Goal: Find specific page/section: Find specific page/section

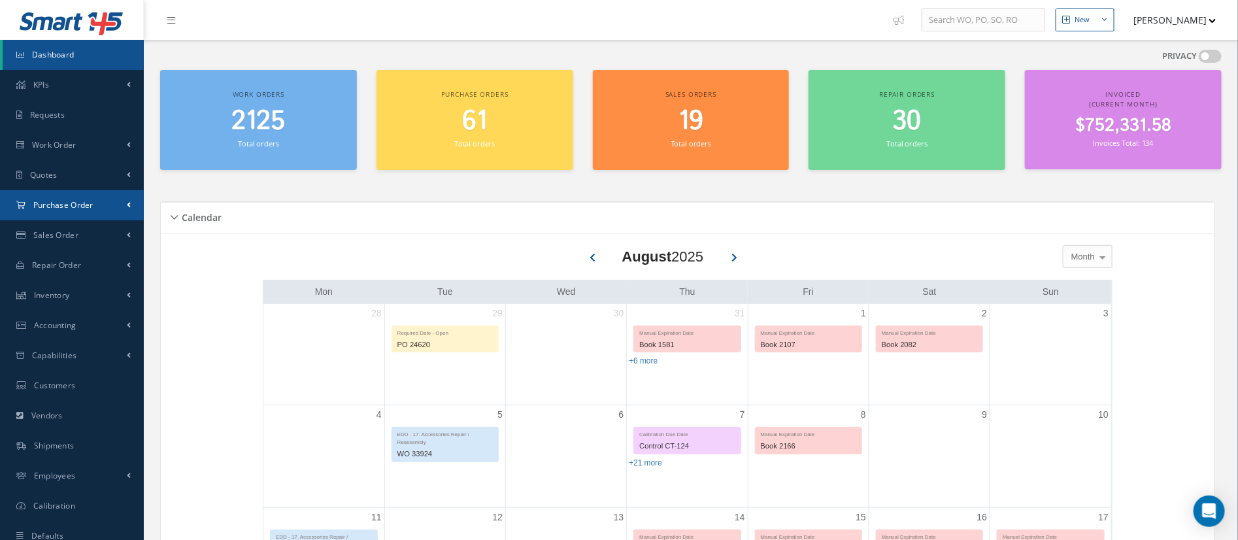
click at [52, 207] on span "Purchase Order" at bounding box center [63, 204] width 60 height 11
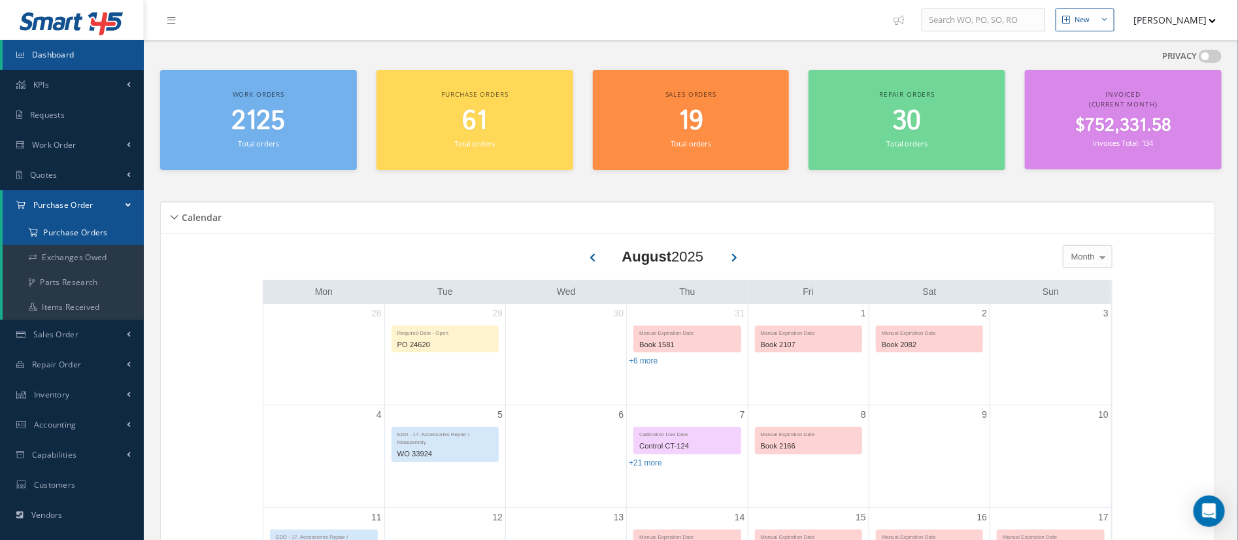
click at [54, 227] on a=1&status_id=2&status_id=3&status_id=5&collapsedFilters"] "Purchase Orders" at bounding box center [73, 232] width 141 height 25
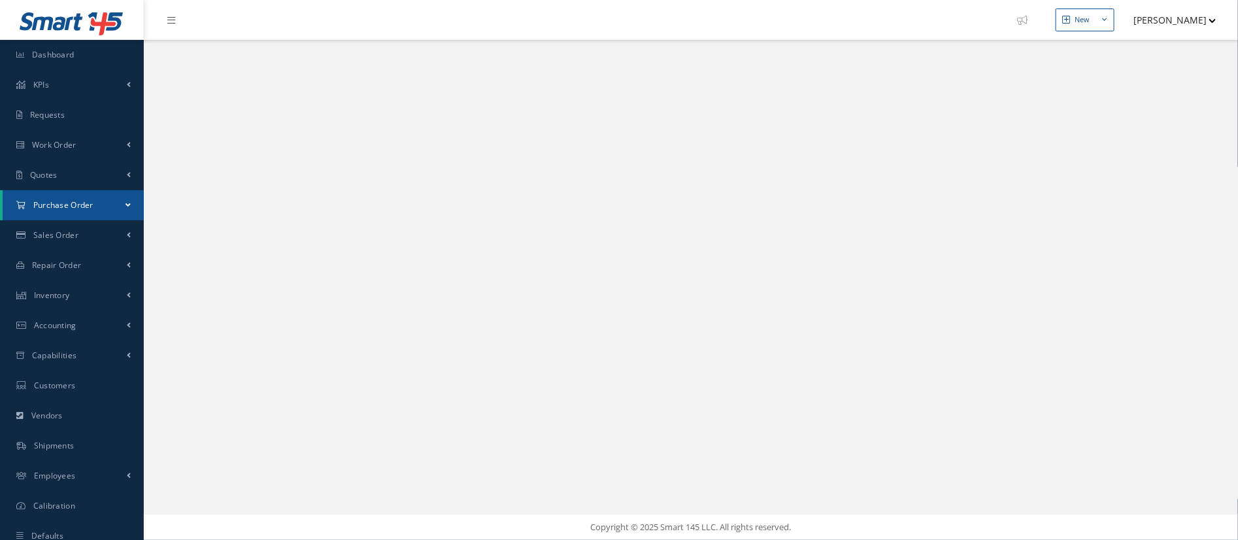
select select "25"
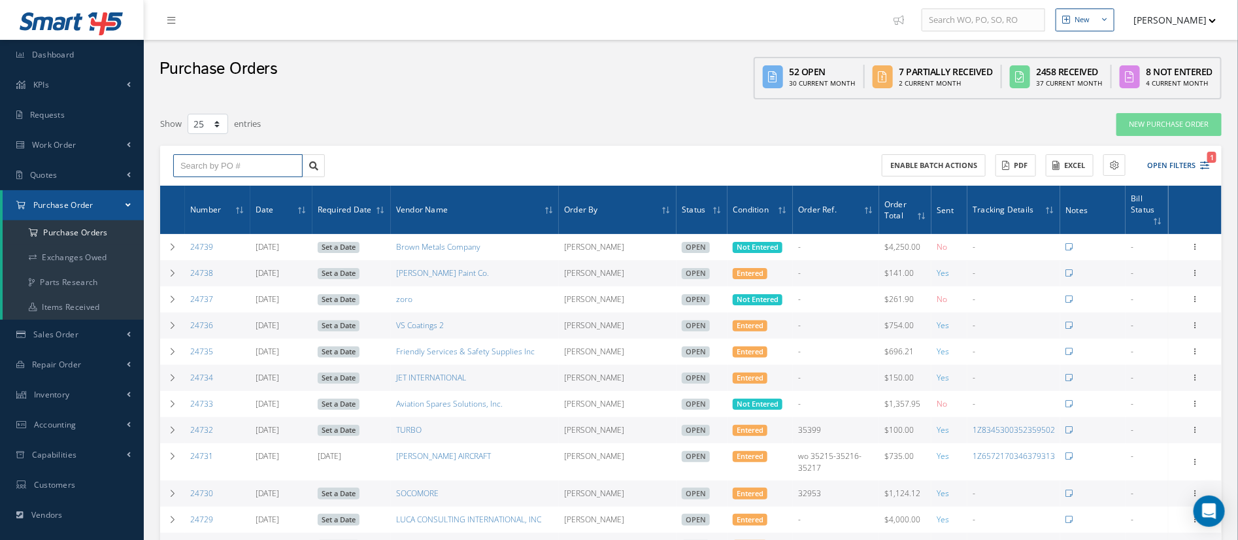
click at [196, 165] on input "text" at bounding box center [237, 166] width 129 height 24
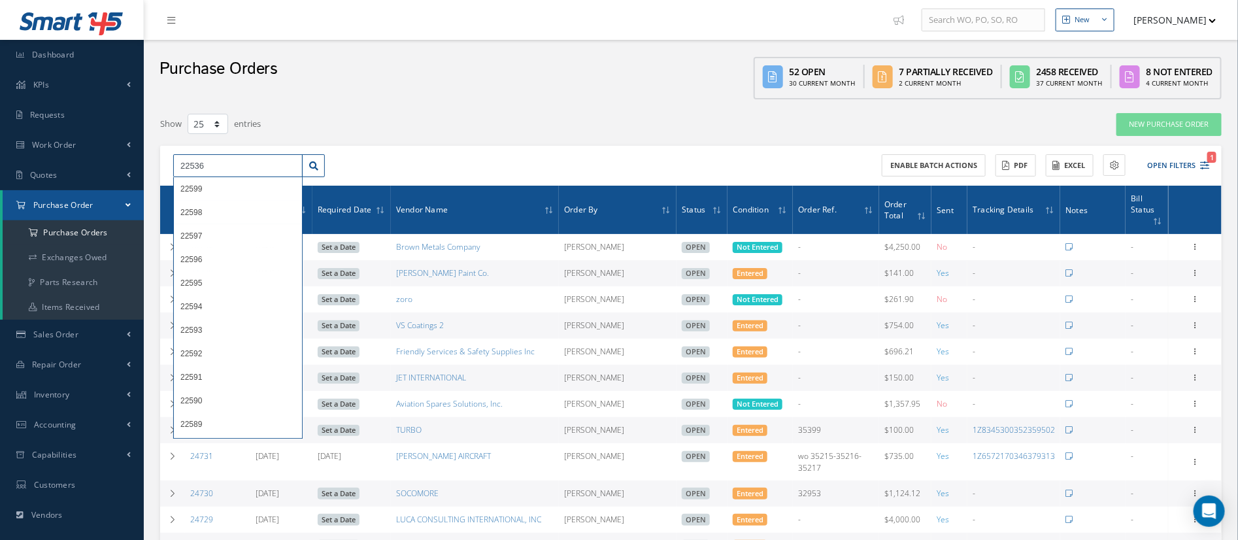
type input "22536"
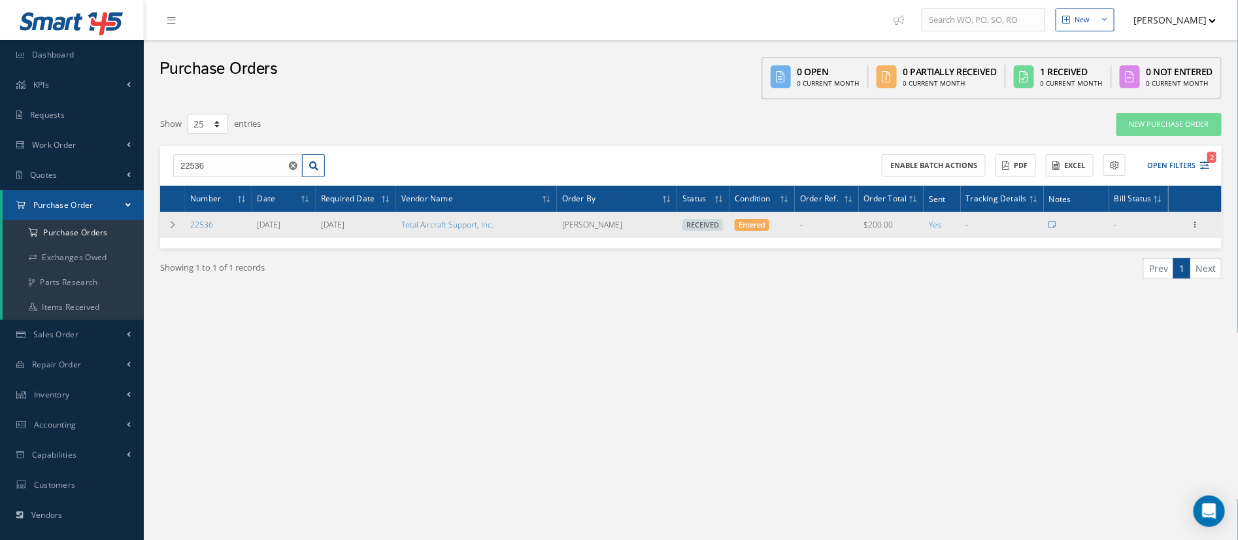
click at [1202, 223] on div "Receiving Details Show Edit Create Bill Send By Email Email History Documents P…" at bounding box center [1195, 225] width 16 height 16
click at [1192, 223] on icon at bounding box center [1195, 223] width 13 height 10
click at [1161, 231] on link "Receiving Details" at bounding box center [1134, 233] width 103 height 17
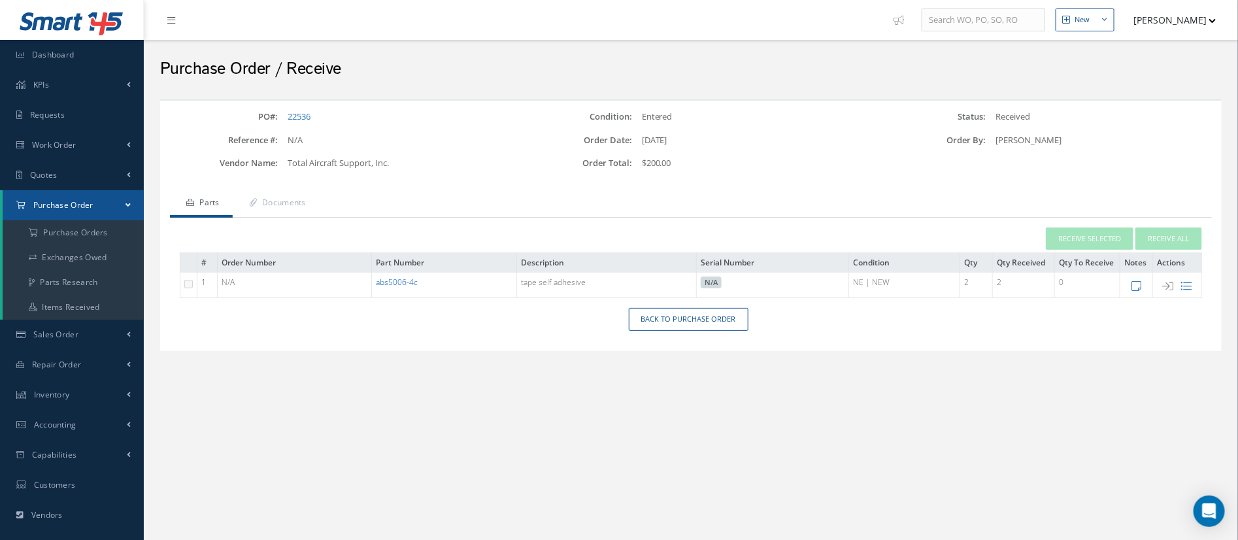
click at [412, 278] on link "abs5006-4c" at bounding box center [397, 281] width 42 height 11
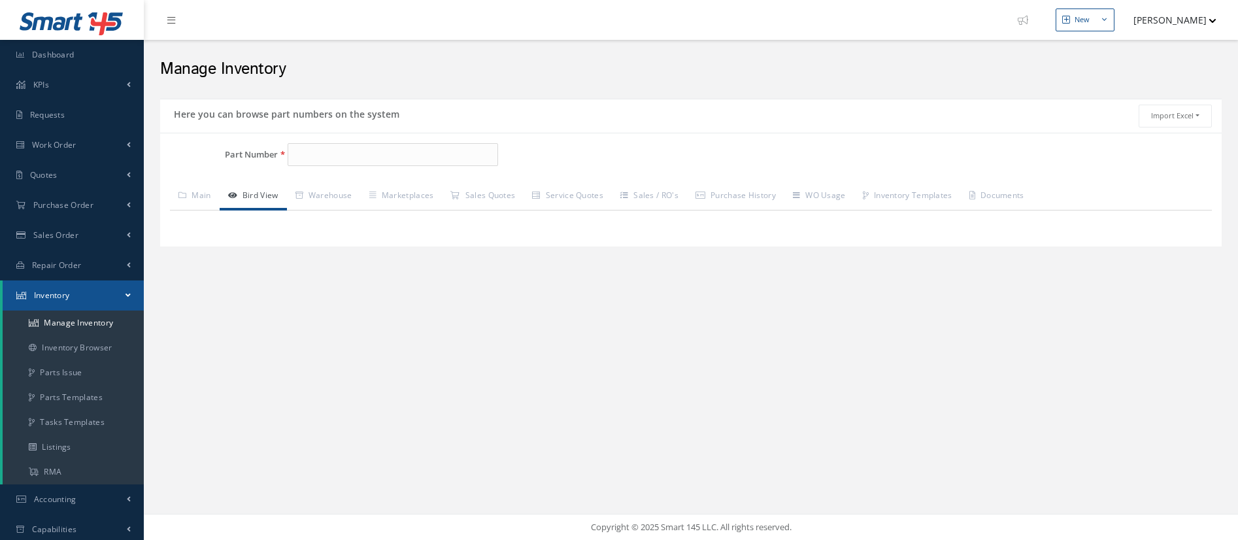
type input "abs5006-4c"
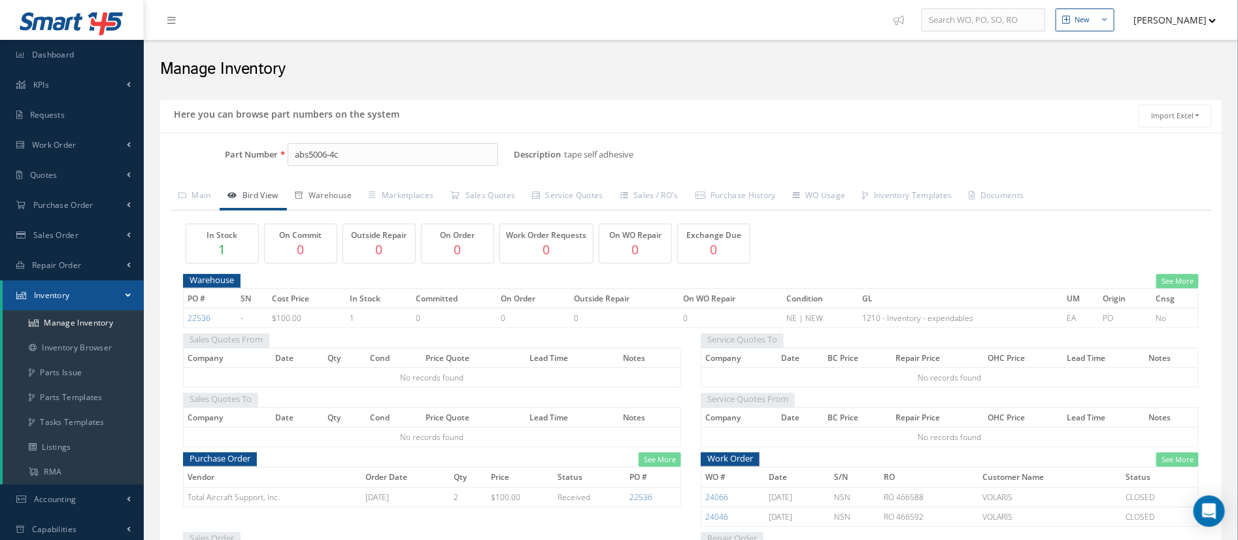
click at [339, 197] on link "Warehouse" at bounding box center [324, 196] width 74 height 27
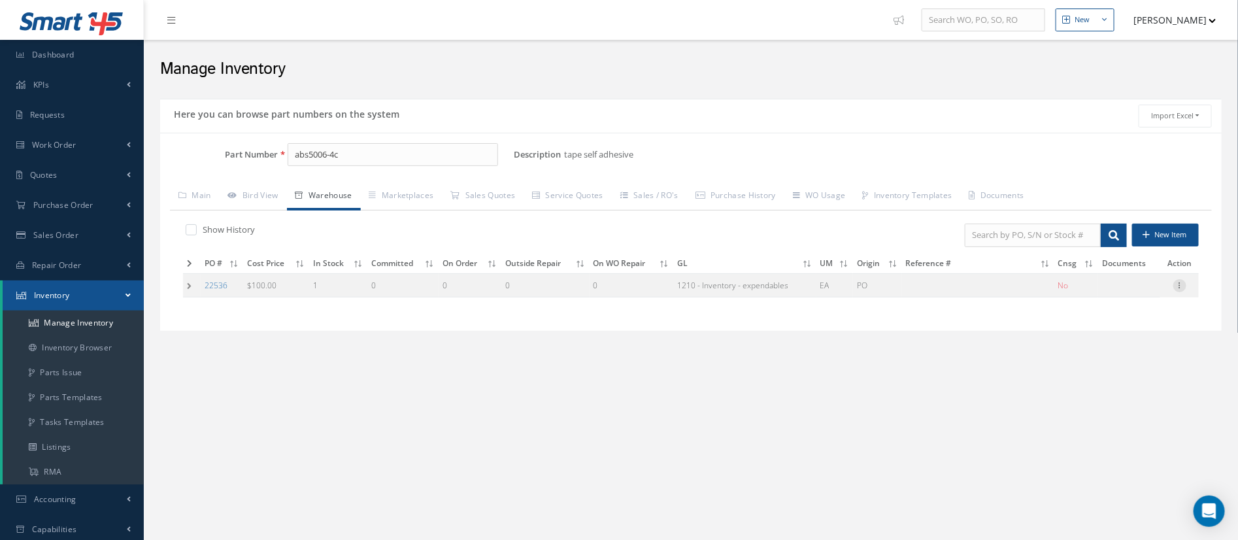
click at [1183, 282] on icon at bounding box center [1179, 284] width 13 height 10
click at [1121, 294] on link "Edit" at bounding box center [1119, 294] width 103 height 17
type input "100.00"
type input "[DATE]"
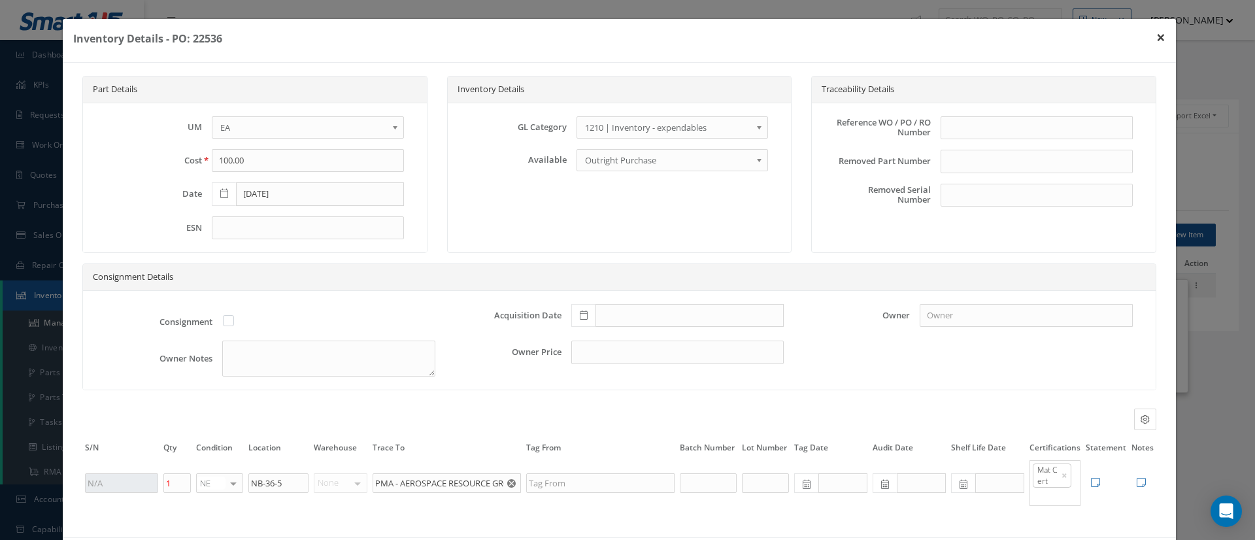
click at [1146, 35] on button "×" at bounding box center [1161, 37] width 30 height 37
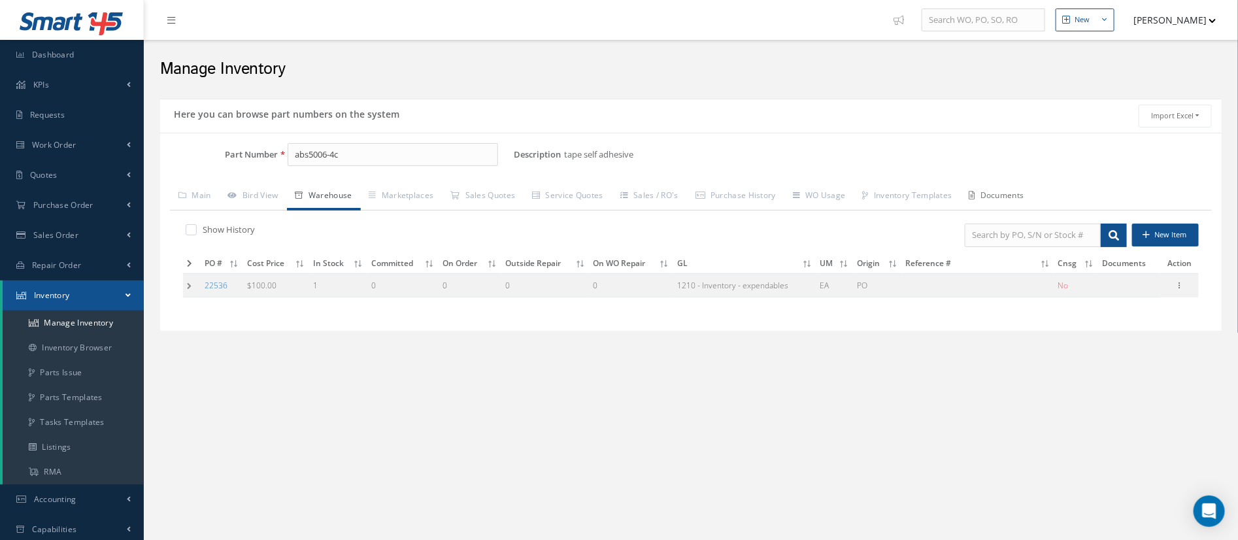
click at [1006, 192] on link "Documents" at bounding box center [997, 196] width 72 height 27
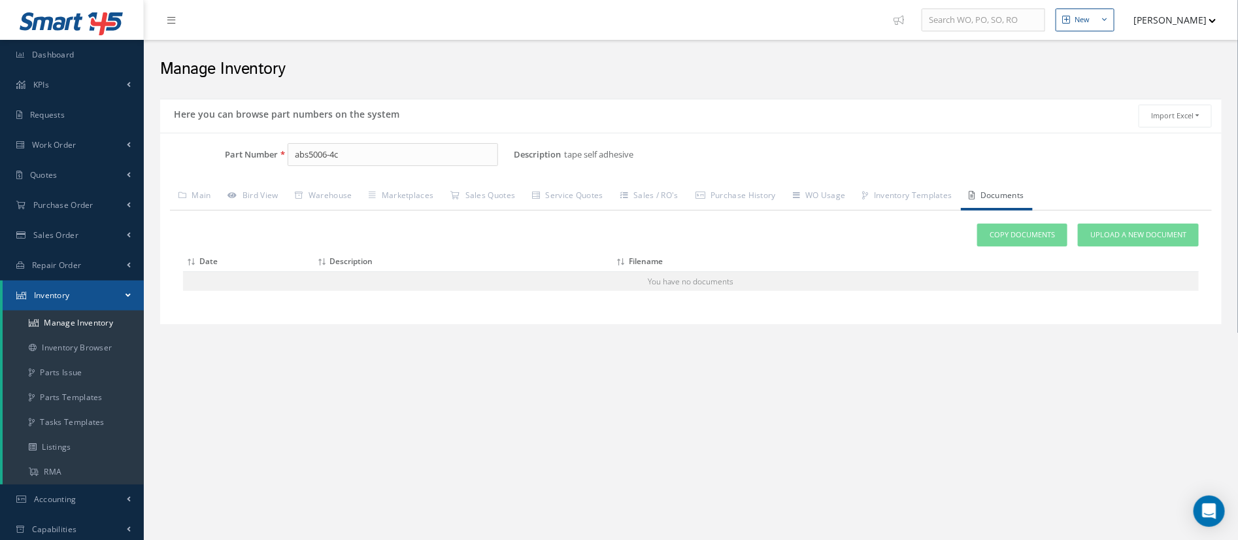
click at [1006, 193] on link "Documents" at bounding box center [997, 196] width 72 height 27
click at [382, 147] on input "abs5006-4c" at bounding box center [393, 155] width 210 height 24
click at [54, 199] on link "Purchase Order" at bounding box center [72, 205] width 144 height 30
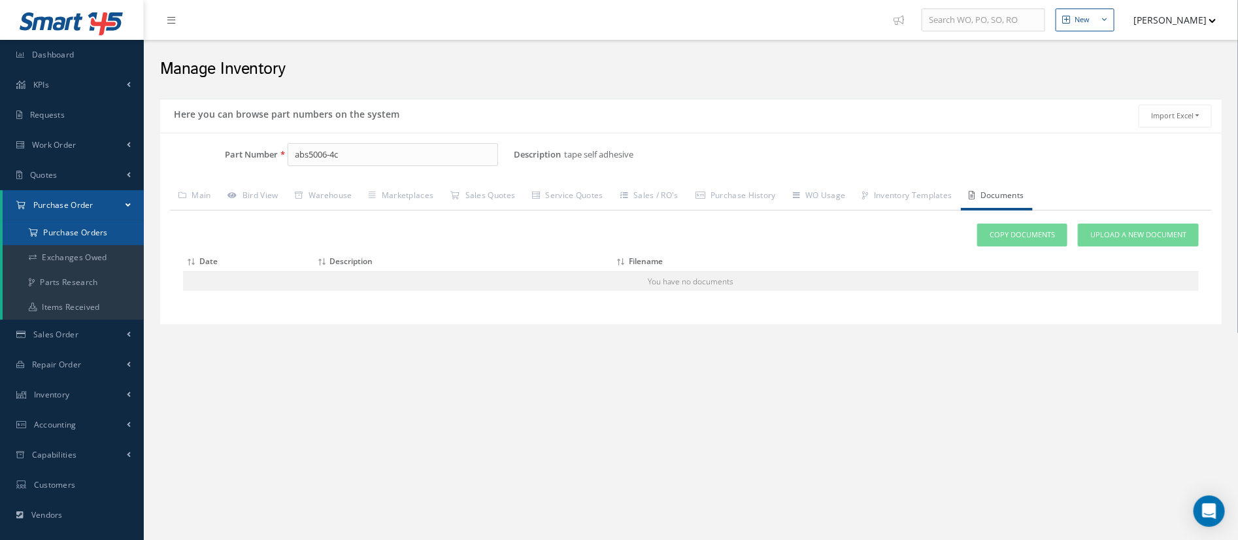
click at [105, 227] on a=1&status_id=2&status_id=3&status_id=5&collapsedFilters"] "Purchase Orders" at bounding box center [73, 232] width 141 height 25
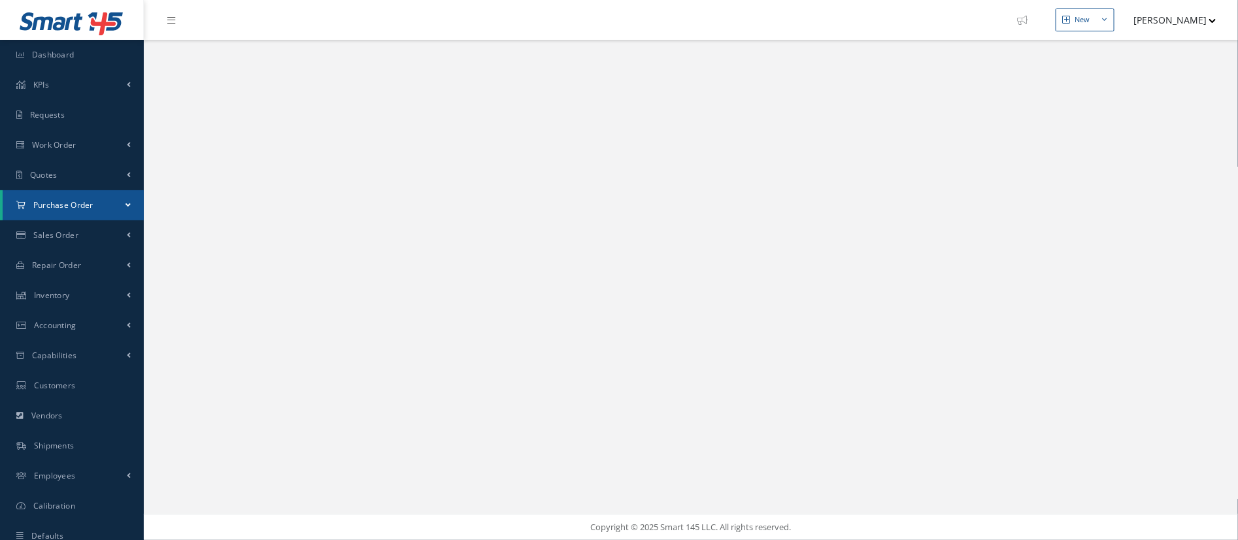
select select "25"
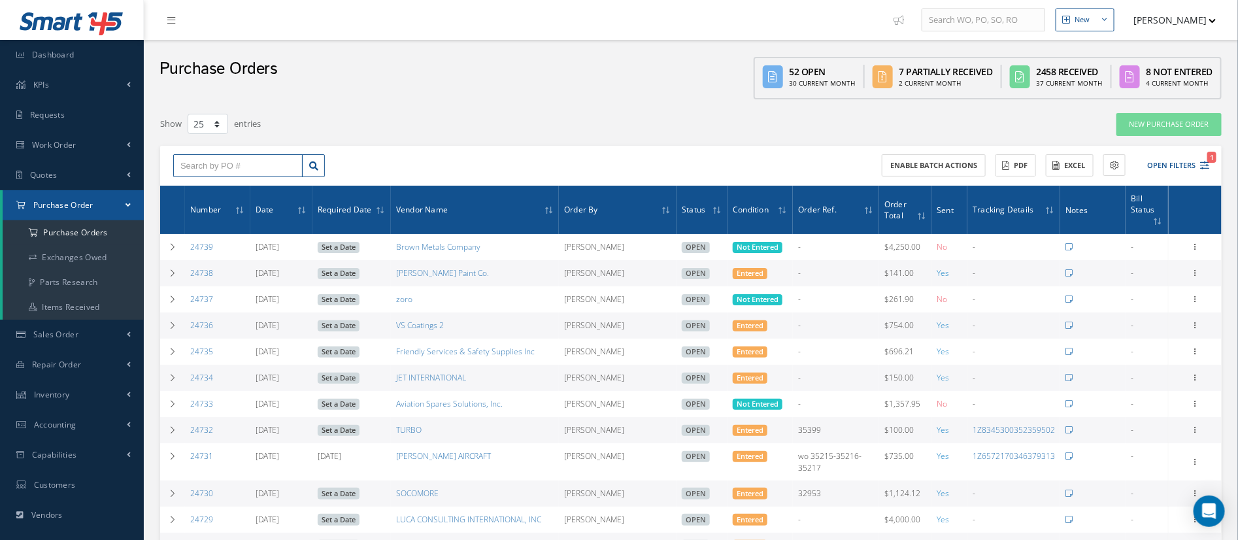
click at [250, 169] on input "text" at bounding box center [237, 166] width 129 height 24
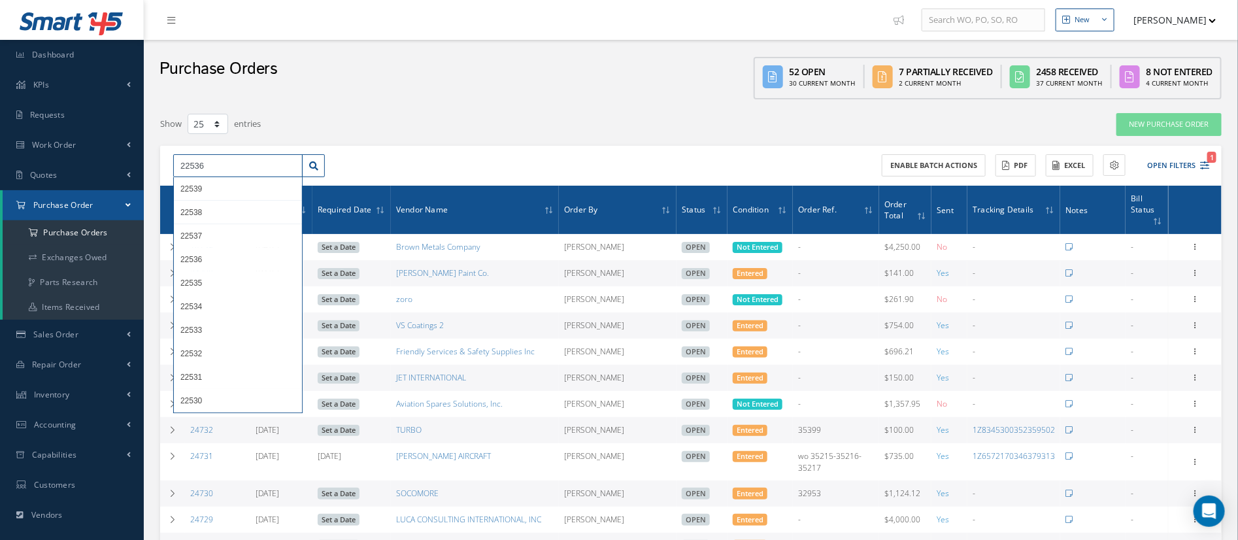
type input "22536"
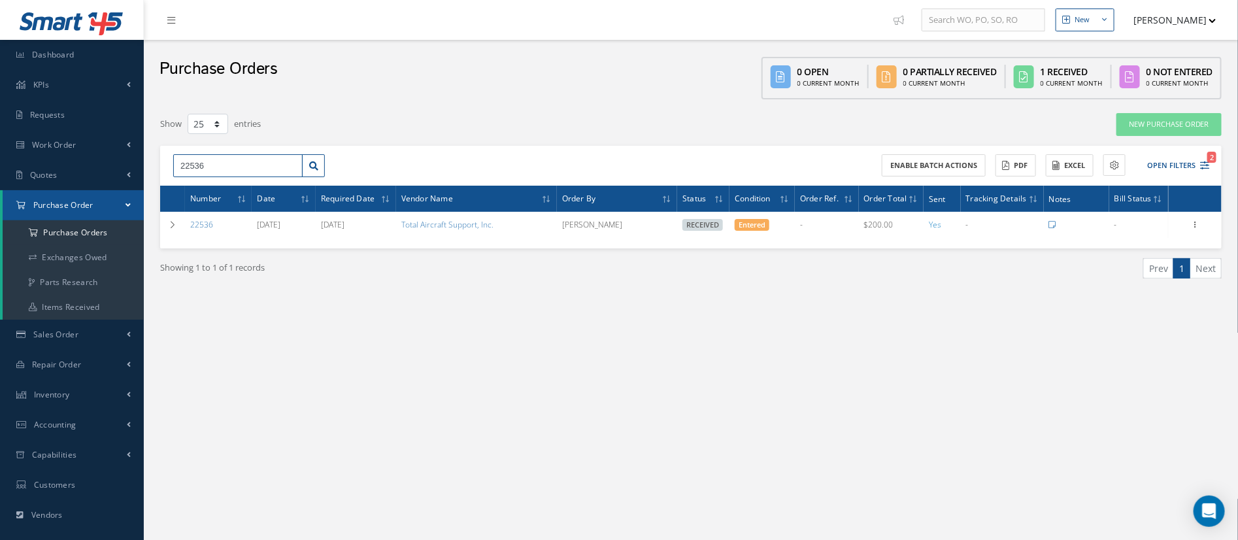
drag, startPoint x: 231, startPoint y: 163, endPoint x: 151, endPoint y: 165, distance: 80.4
click at [151, 165] on div "Show 10 25 50 100 entries New Purchase Order 22536 22536 Enable batch actions A…" at bounding box center [690, 211] width 1081 height 199
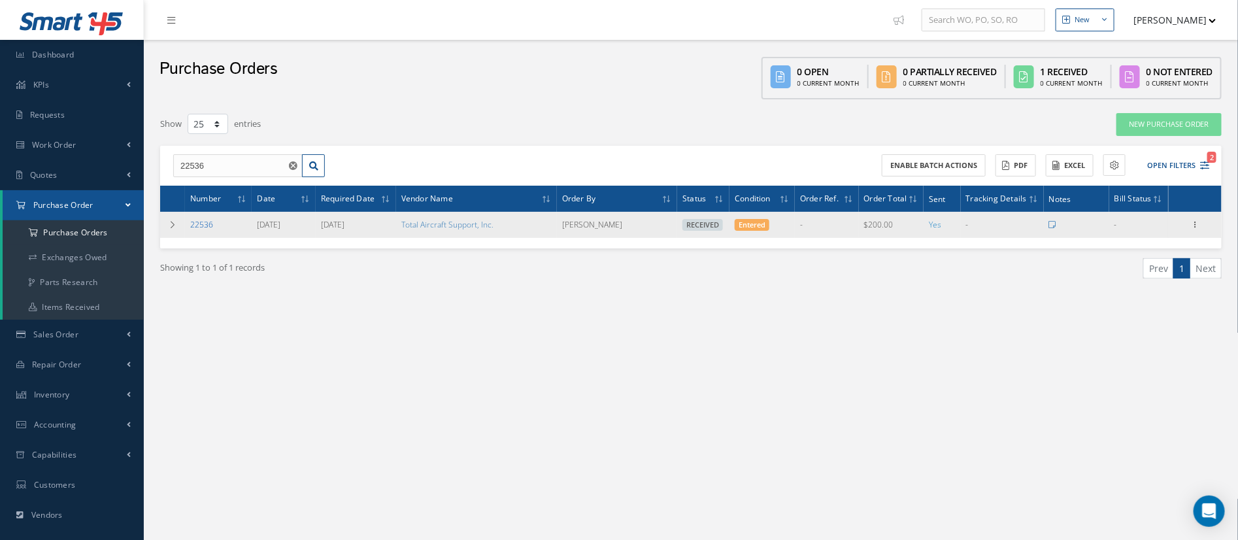
click at [201, 225] on link "22536" at bounding box center [201, 224] width 23 height 11
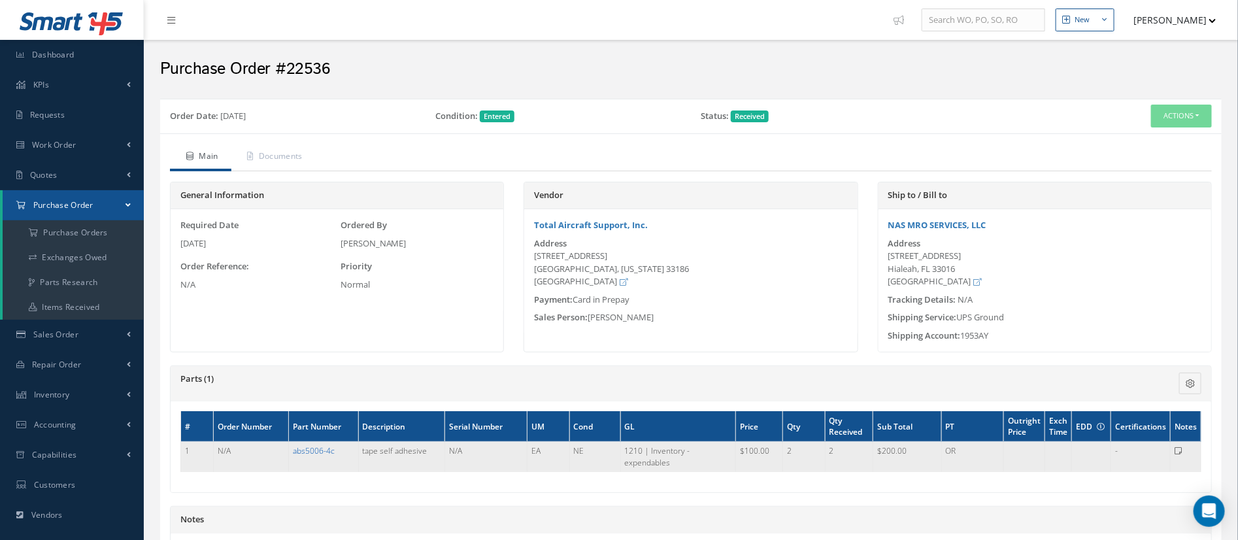
click at [310, 450] on link "abs5006-4c" at bounding box center [314, 450] width 42 height 11
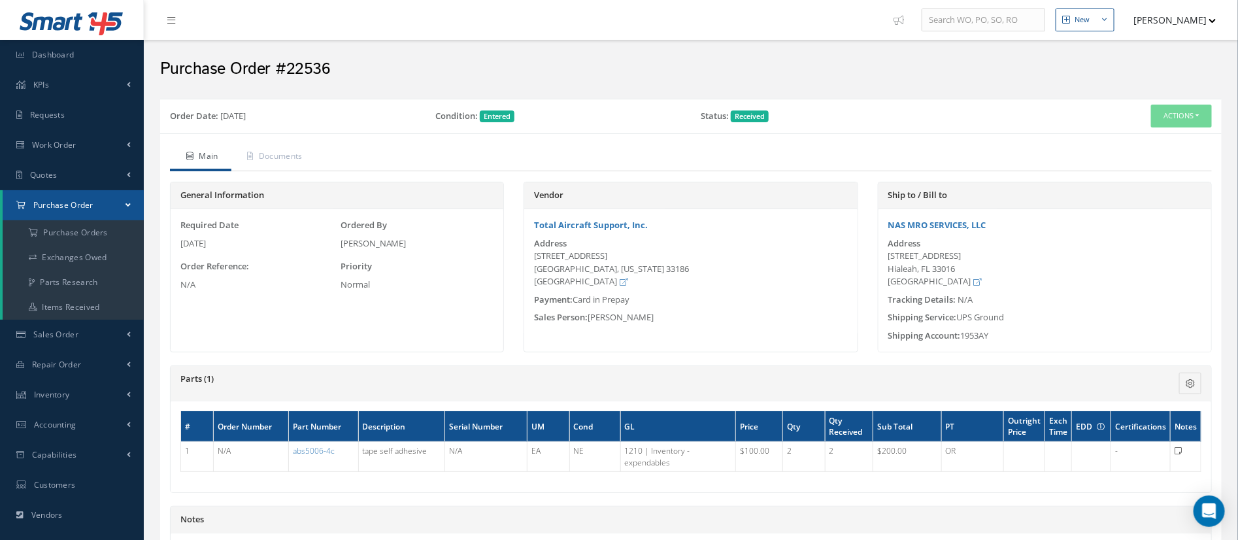
click at [93, 208] on link "Purchase Order" at bounding box center [73, 205] width 141 height 30
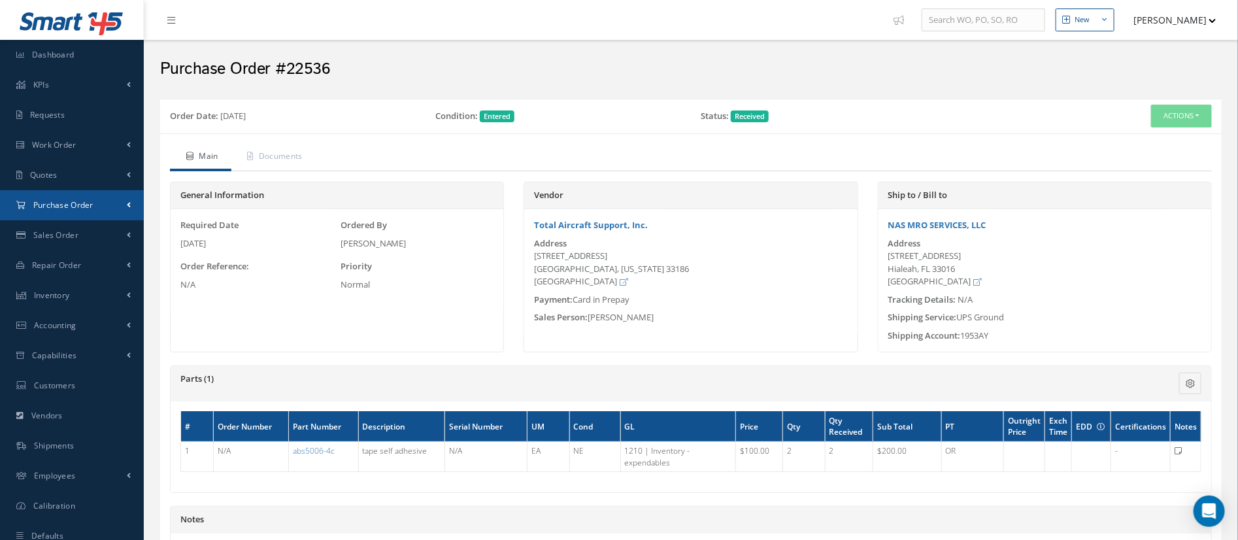
click at [93, 208] on link "Purchase Order" at bounding box center [72, 205] width 144 height 30
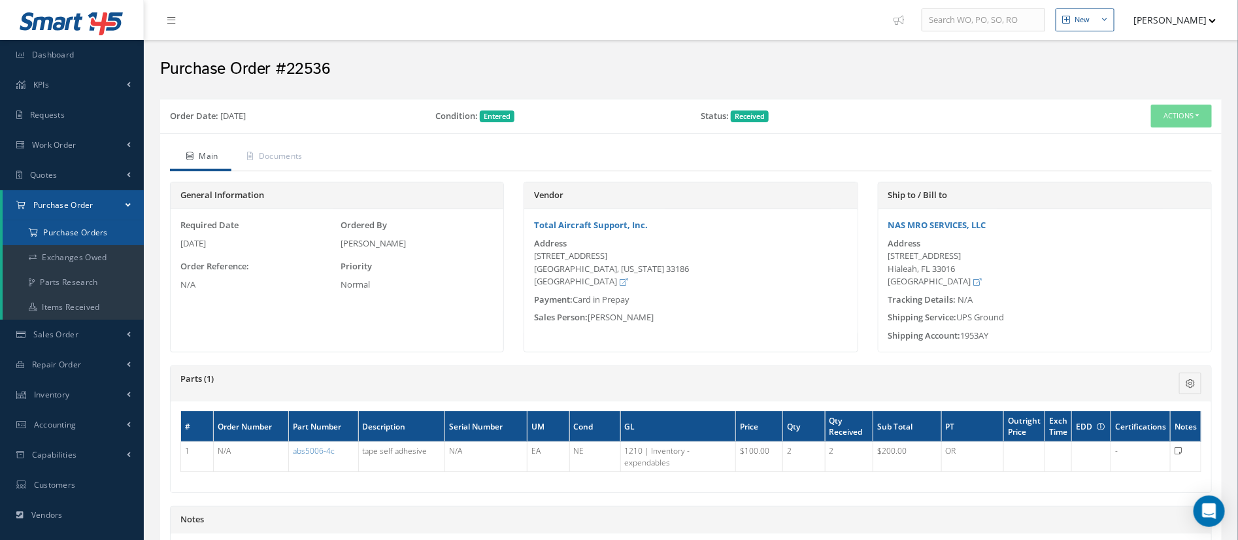
click at [97, 227] on a=1&status_id=2&status_id=3&status_id=5&collapsedFilters"] "Purchase Orders" at bounding box center [73, 232] width 141 height 25
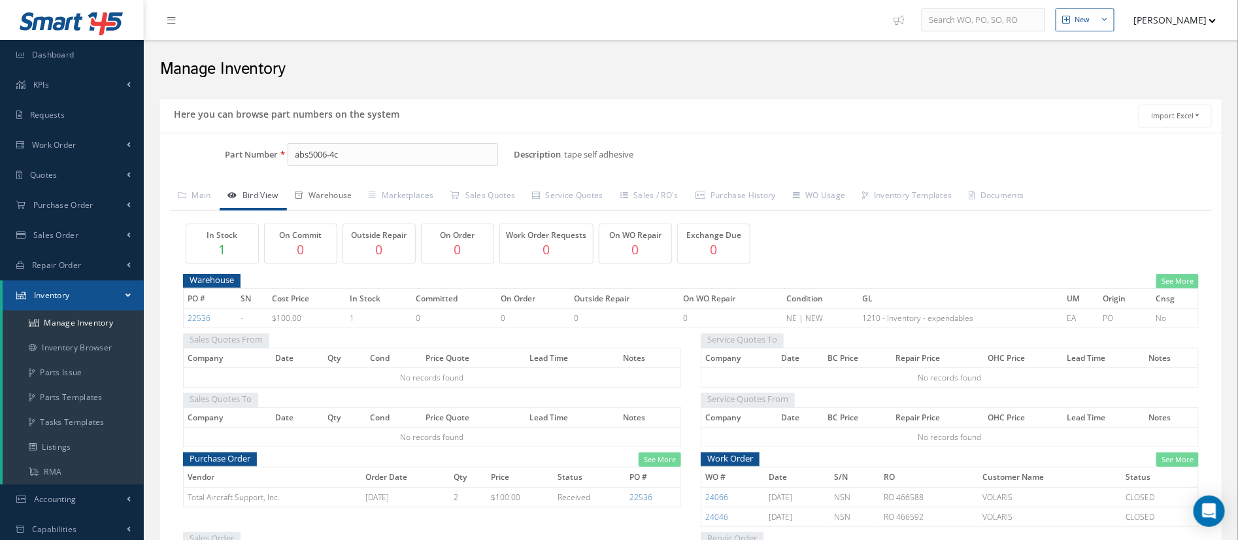
click at [334, 190] on link "Warehouse" at bounding box center [324, 196] width 74 height 27
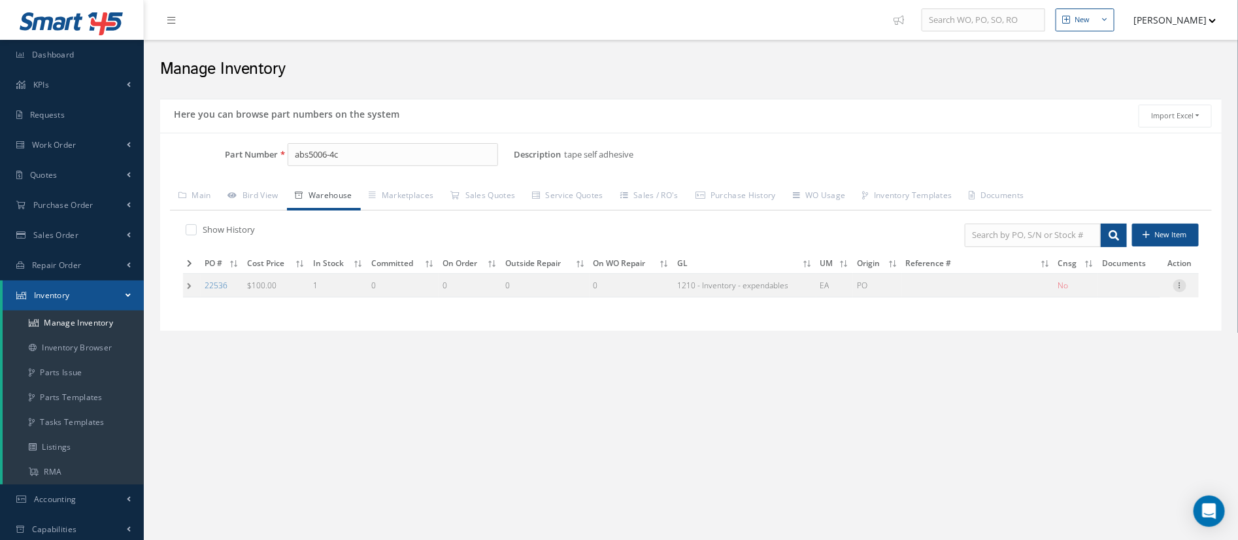
click at [1180, 287] on icon at bounding box center [1179, 284] width 13 height 10
click at [1123, 297] on link "Edit" at bounding box center [1119, 294] width 103 height 17
type input "100.00"
type input "01/26/2023"
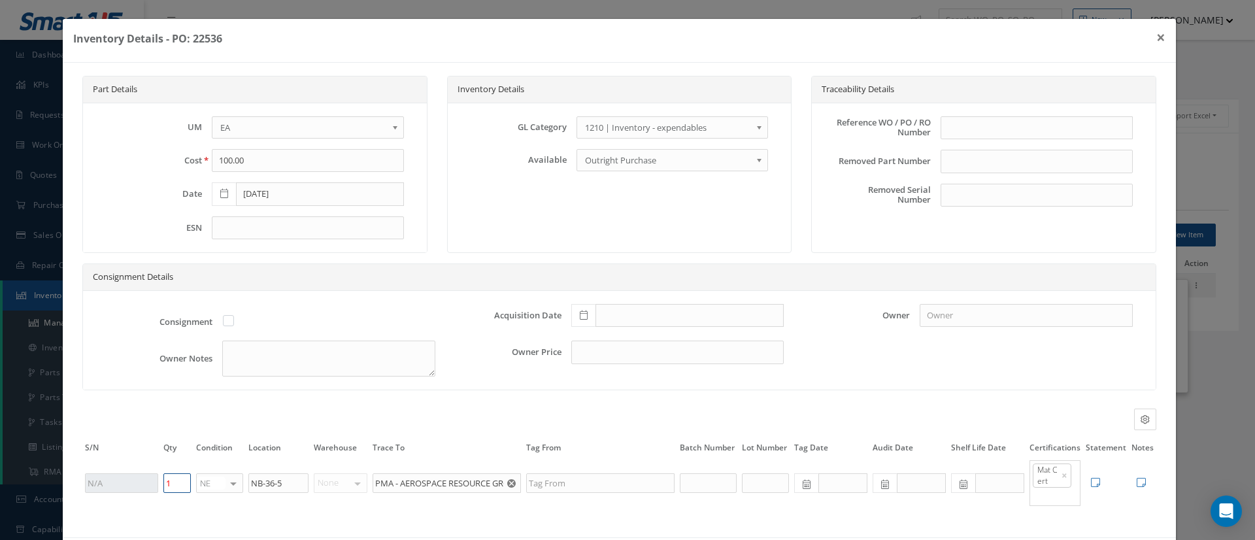
click at [173, 484] on input "1" at bounding box center [176, 483] width 27 height 20
type input "0"
click at [1136, 482] on icon at bounding box center [1140, 482] width 9 height 10
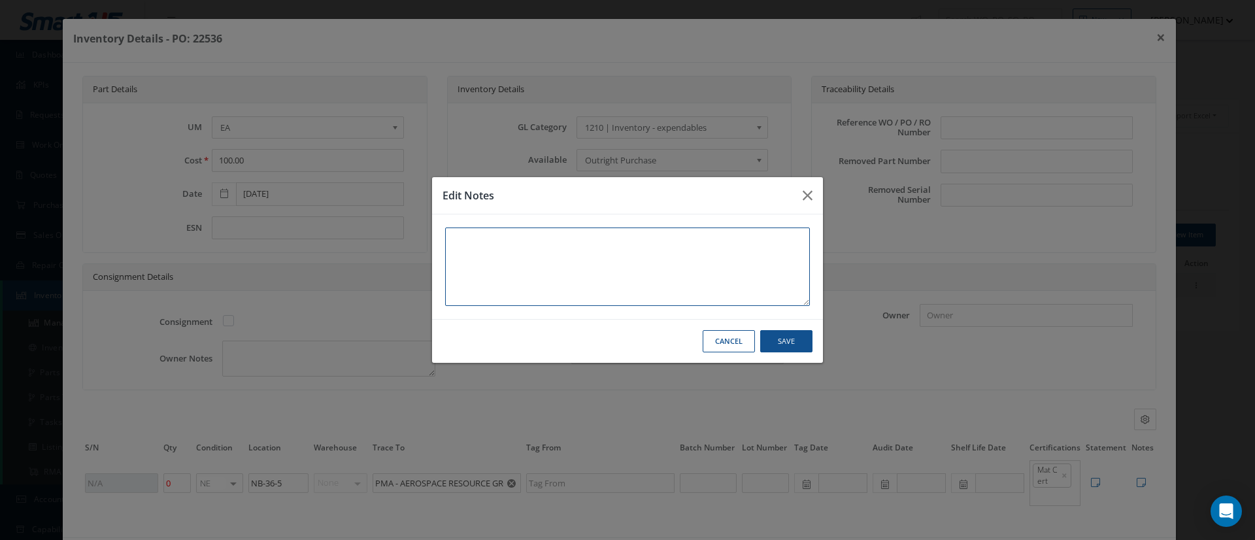
click at [535, 242] on textarea at bounding box center [627, 266] width 365 height 78
type textarea "E"
type textarea "Ex"
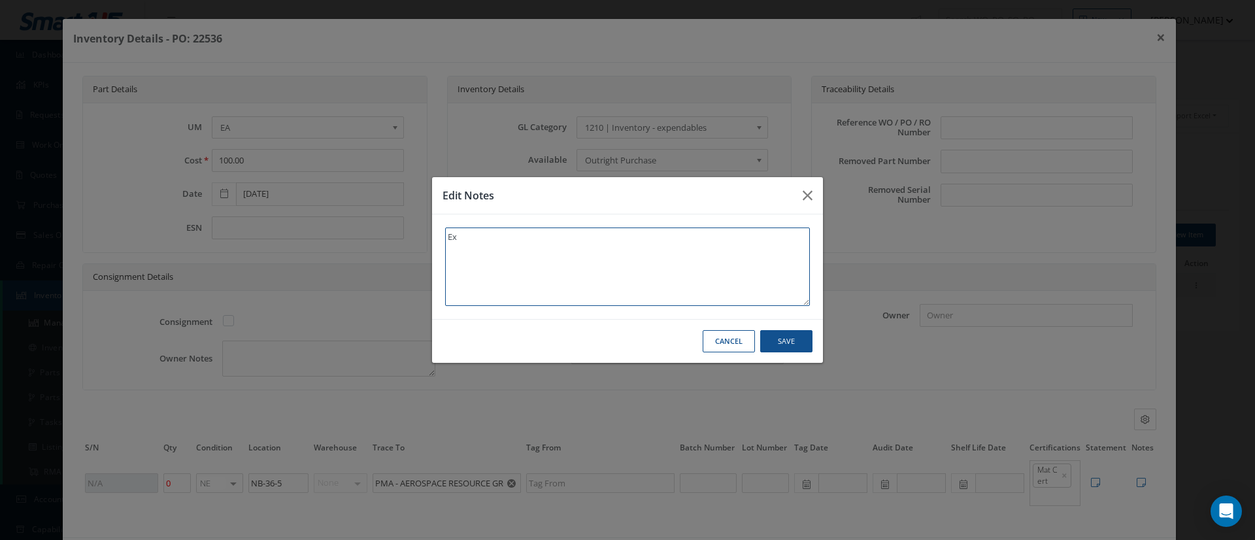
type textarea "Exp"
type textarea "Expi"
type textarea "Expir"
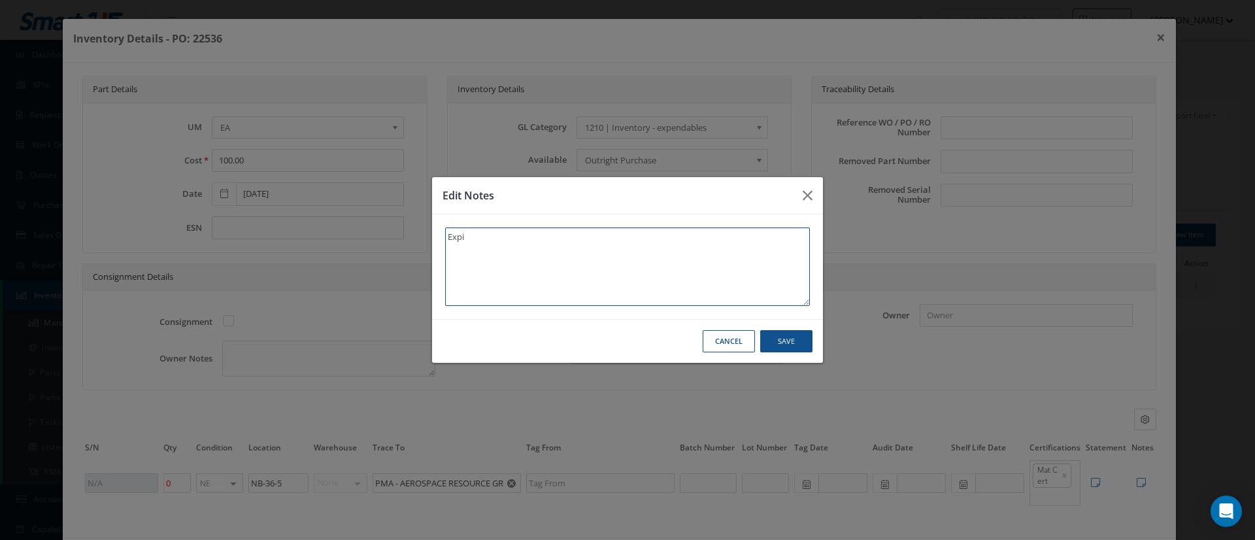
type textarea "Expir"
type textarea "Expire"
type textarea "Expired"
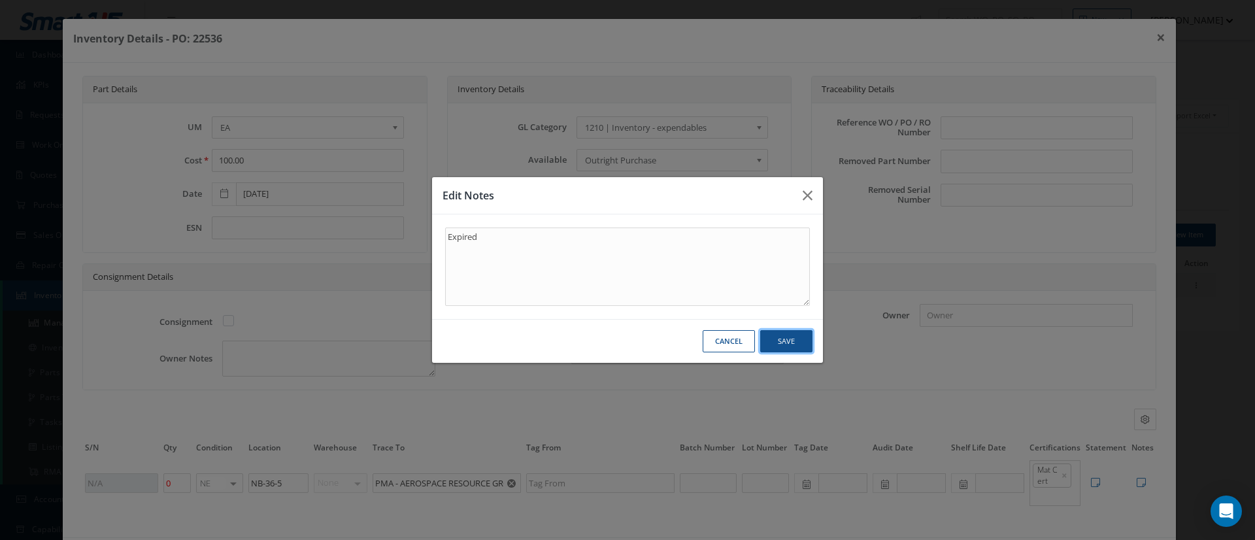
click at [768, 338] on button "Save" at bounding box center [786, 341] width 52 height 23
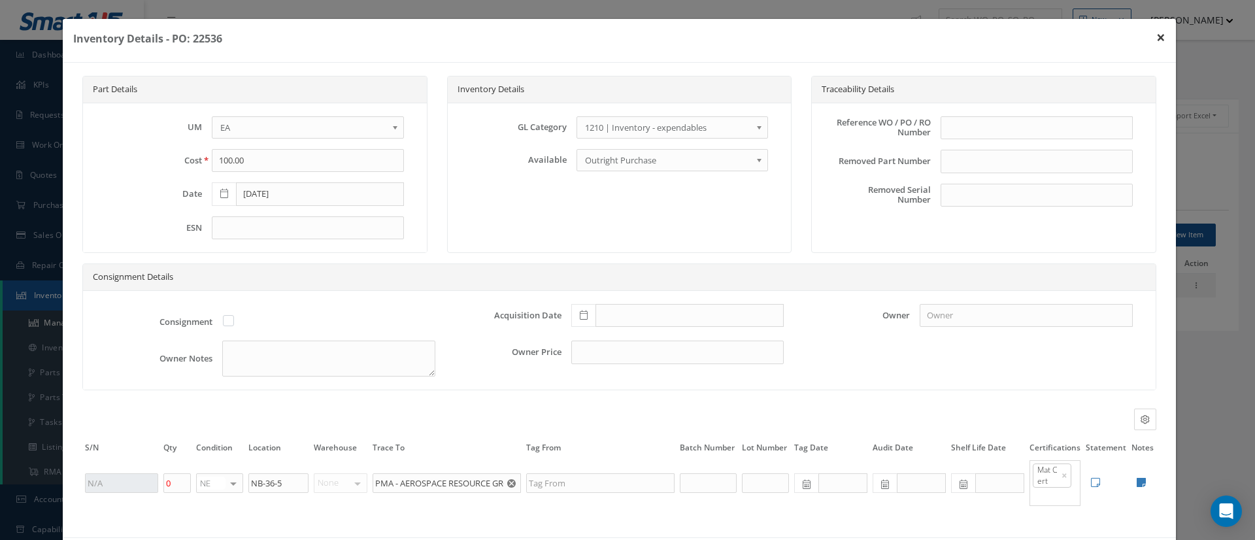
click at [1146, 39] on button "×" at bounding box center [1161, 37] width 30 height 37
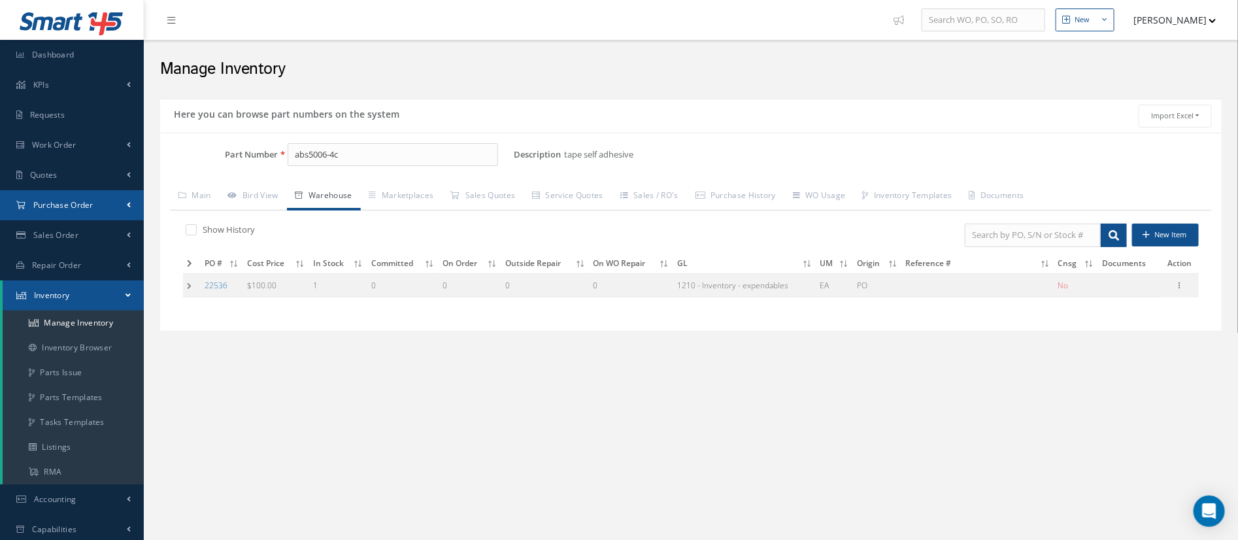
click at [61, 205] on span "Purchase Order" at bounding box center [63, 204] width 60 height 11
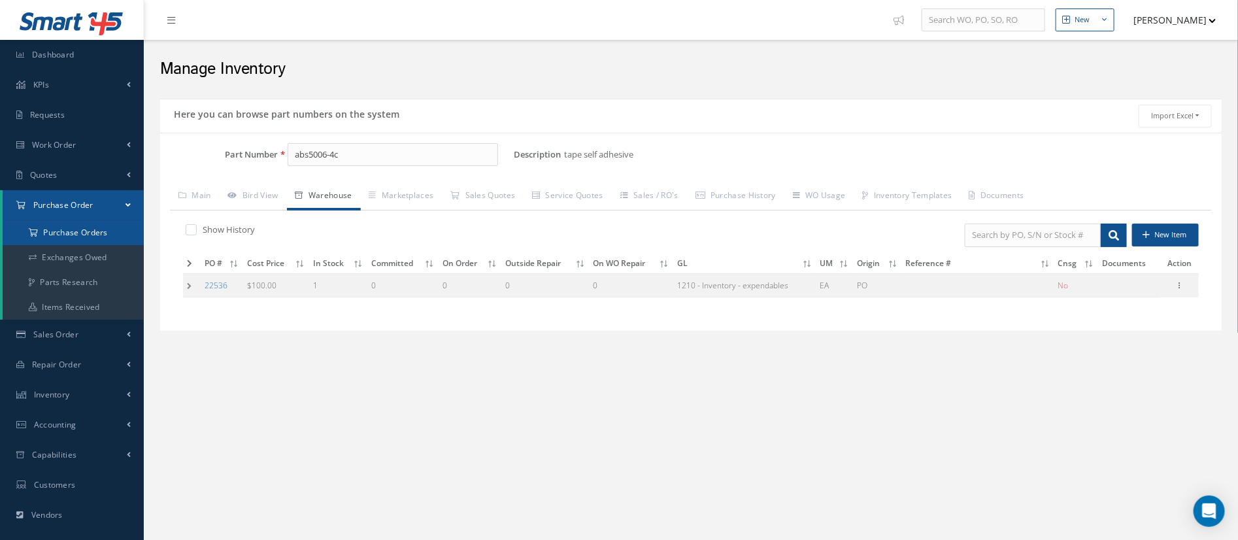
click at [56, 231] on a=1&status_id=2&status_id=3&status_id=5&collapsedFilters"] "Purchase Orders" at bounding box center [73, 232] width 141 height 25
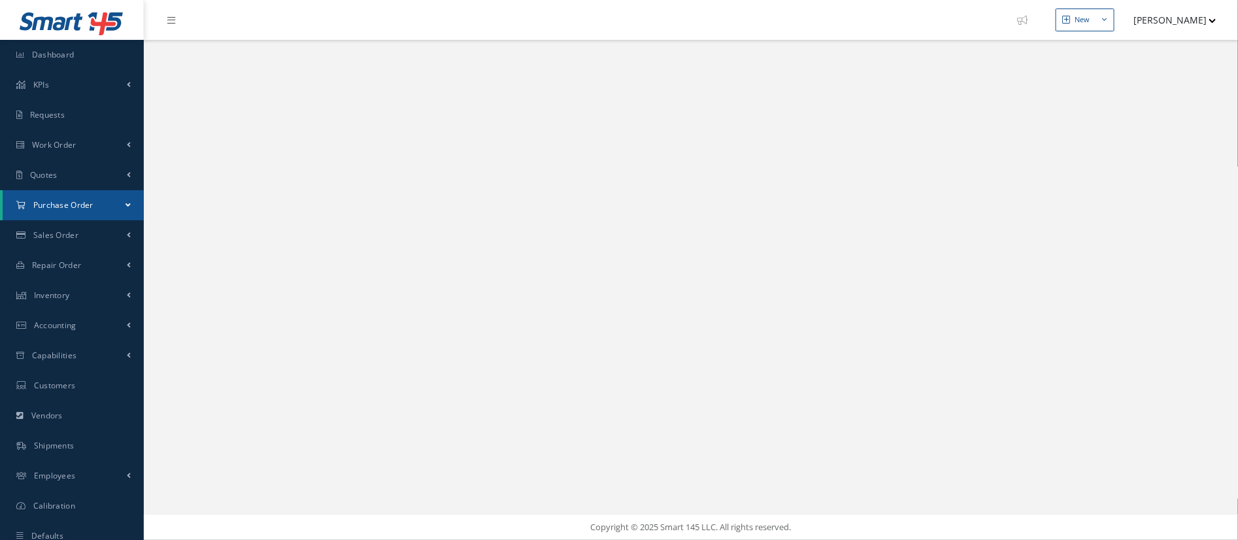
select select "25"
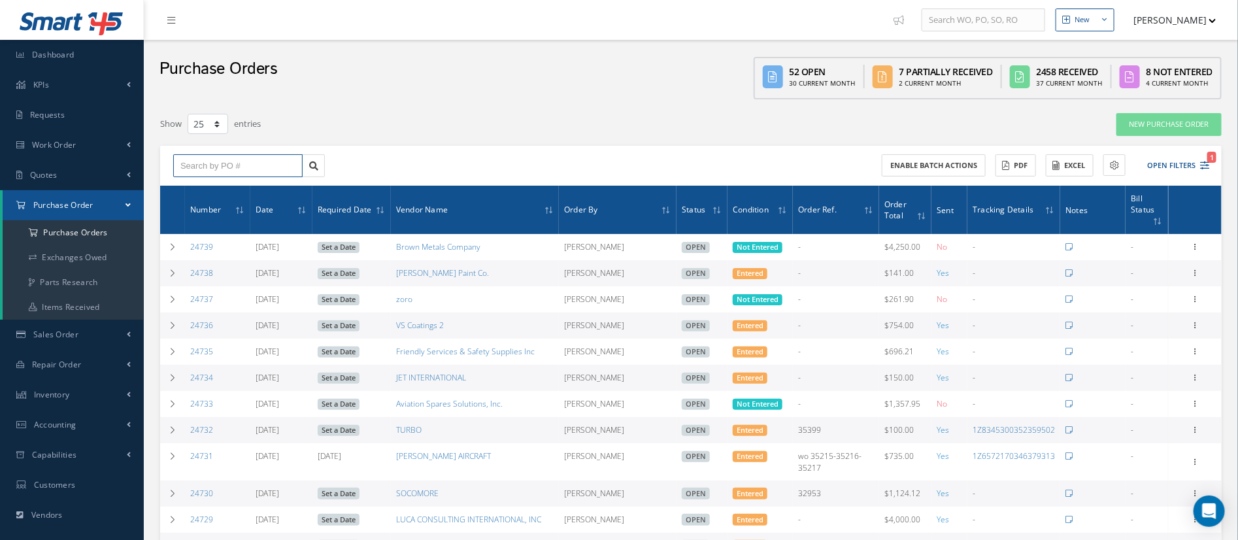
click at [214, 165] on input "text" at bounding box center [237, 166] width 129 height 24
type input "23200"
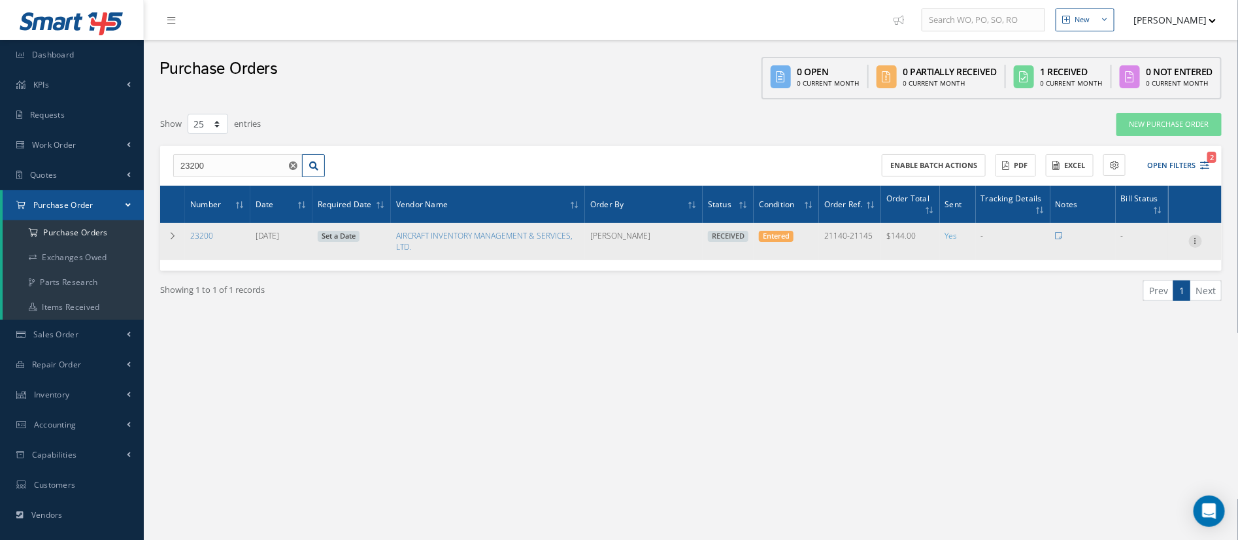
click at [1197, 244] on icon at bounding box center [1195, 240] width 13 height 10
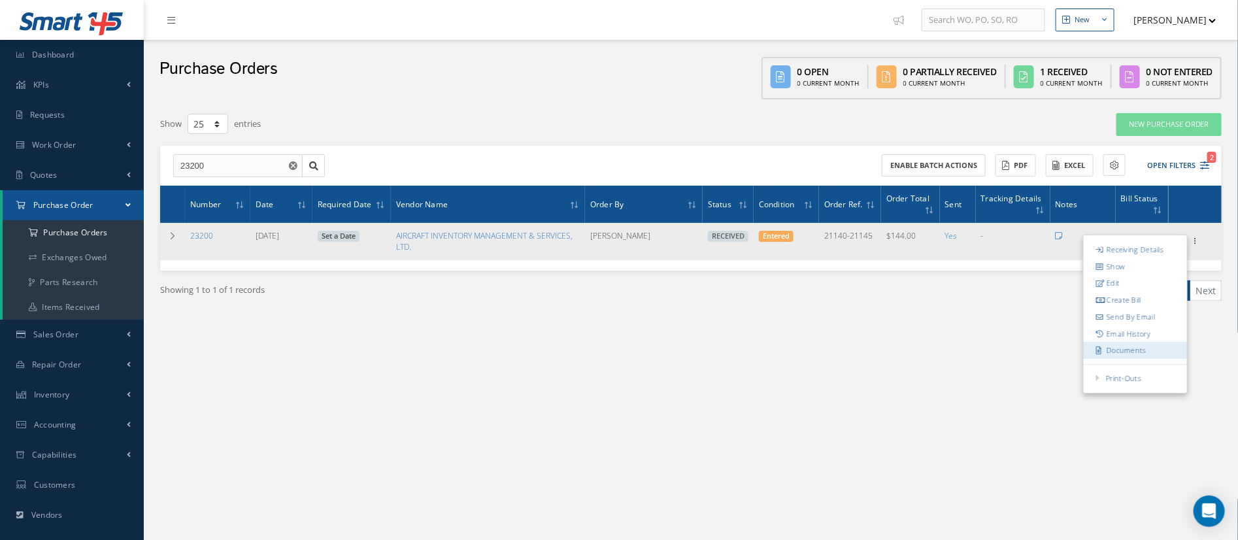
click at [1142, 354] on link "Documents" at bounding box center [1134, 350] width 103 height 17
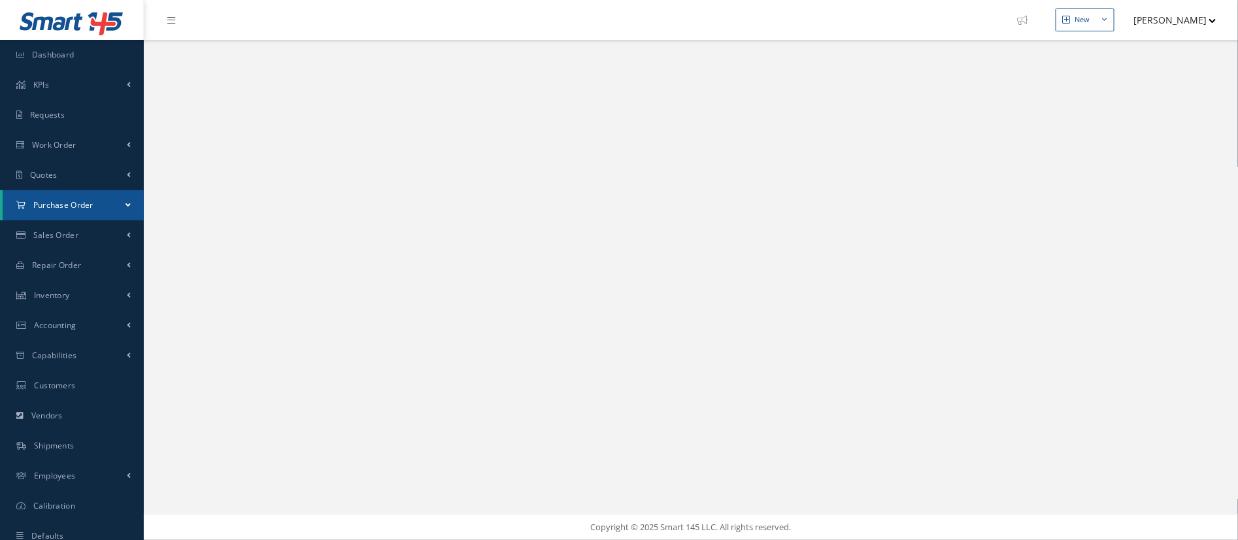
select select "25"
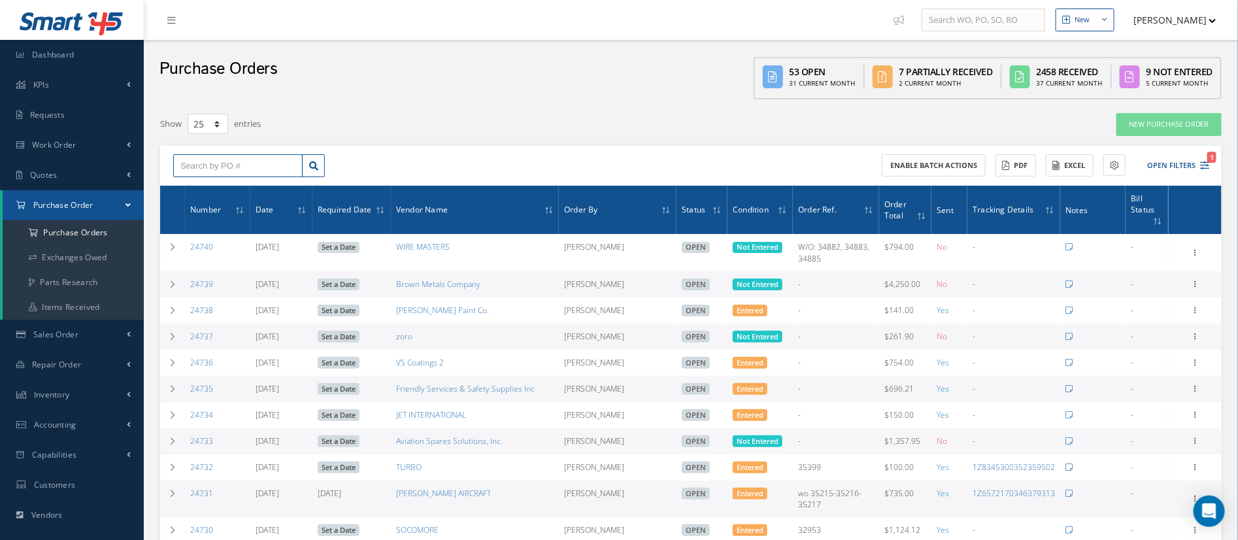
click at [210, 157] on input "text" at bounding box center [237, 166] width 129 height 24
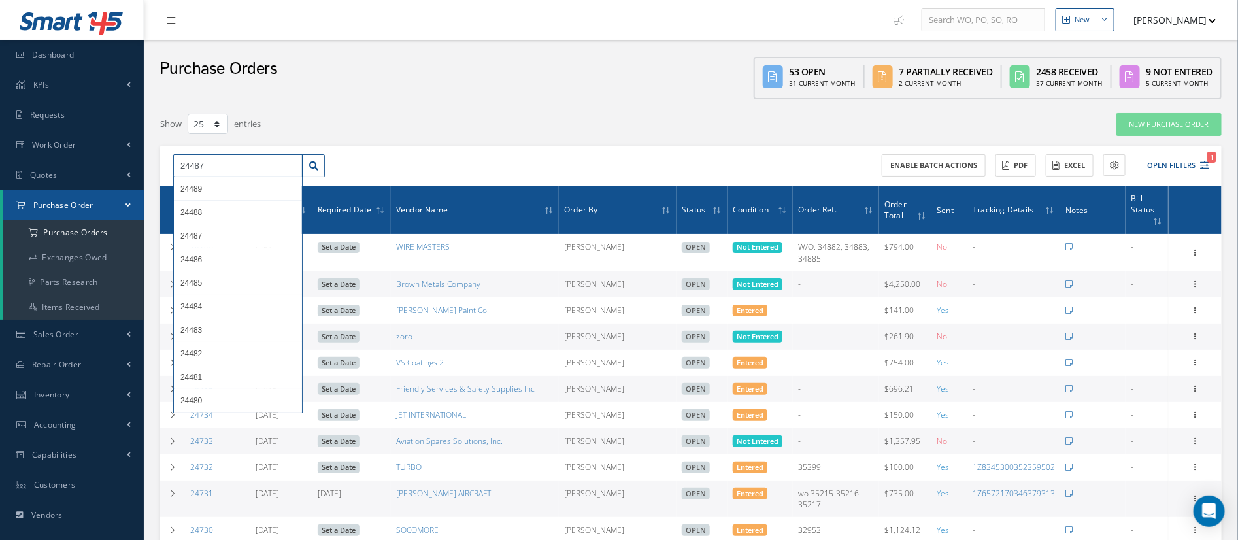
type input "24487"
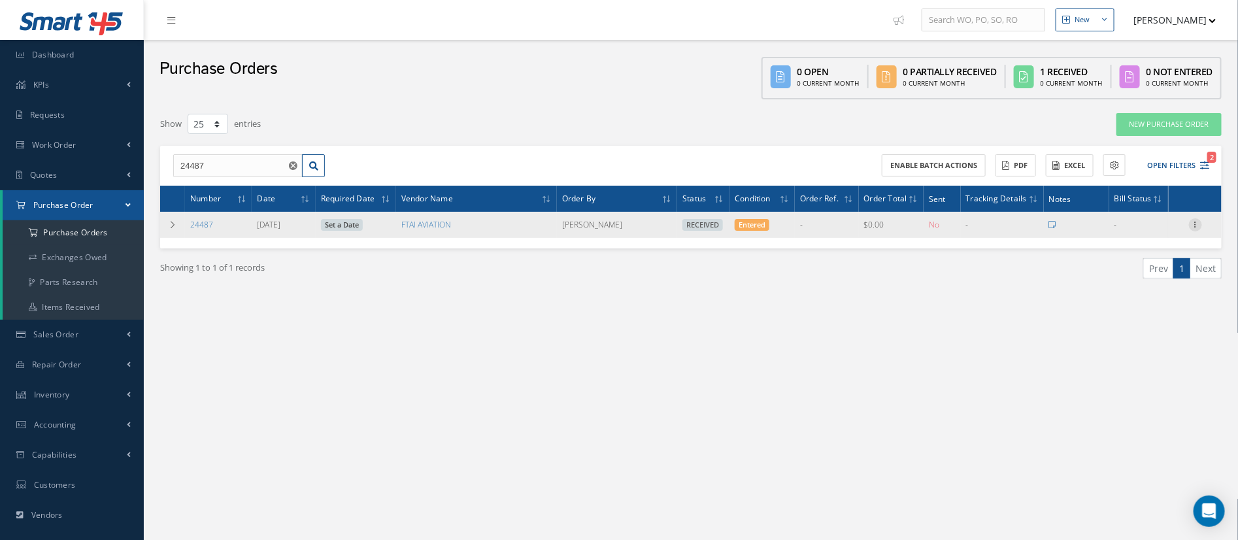
click at [1193, 229] on icon at bounding box center [1195, 223] width 13 height 10
click at [1138, 335] on link "Documents" at bounding box center [1134, 333] width 103 height 17
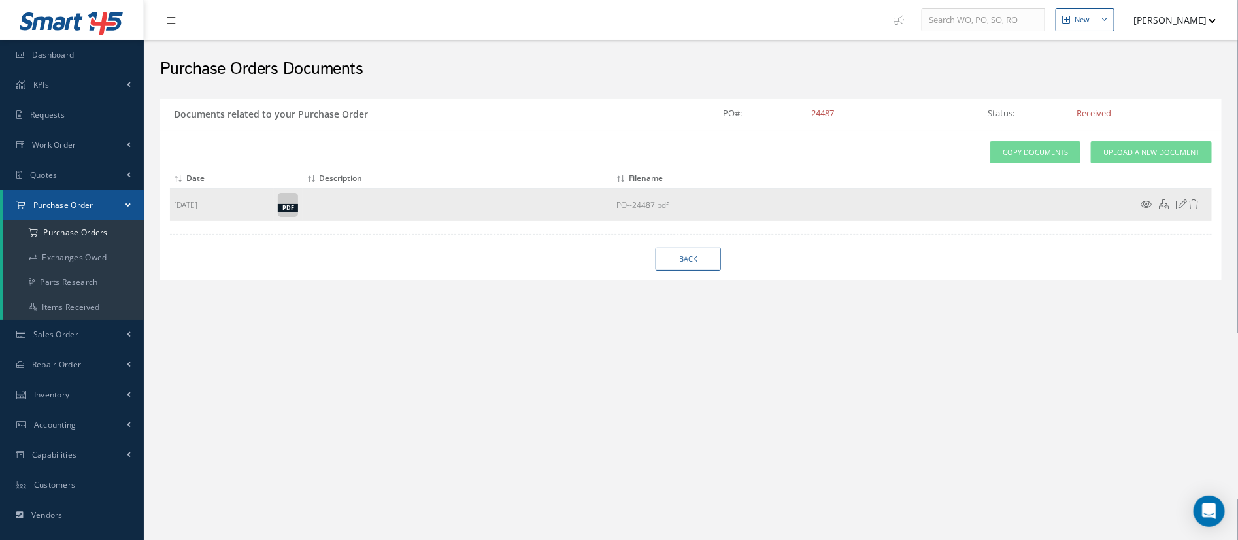
click at [284, 206] on div "pdf" at bounding box center [288, 208] width 20 height 8
click at [667, 205] on link "PO--24487.pdf" at bounding box center [642, 204] width 52 height 11
